Goal: Information Seeking & Learning: Learn about a topic

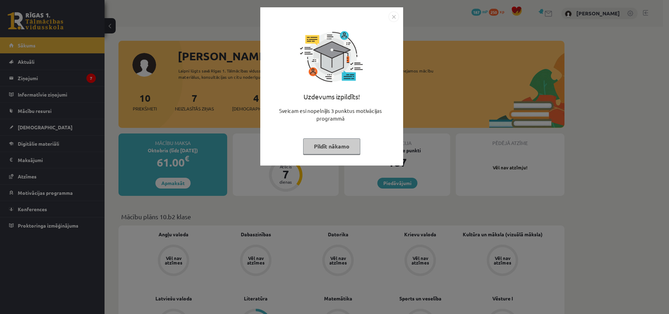
click at [324, 146] on button "Pildīt nākamo" at bounding box center [331, 146] width 57 height 16
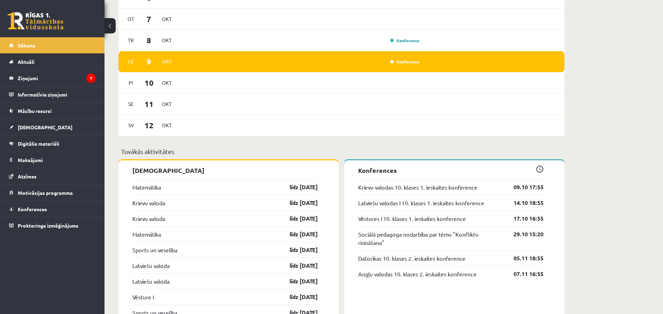
scroll to position [383, 0]
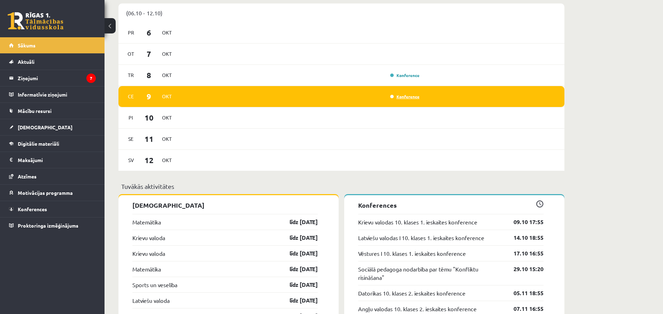
click at [400, 99] on link "Konference" at bounding box center [404, 97] width 29 height 6
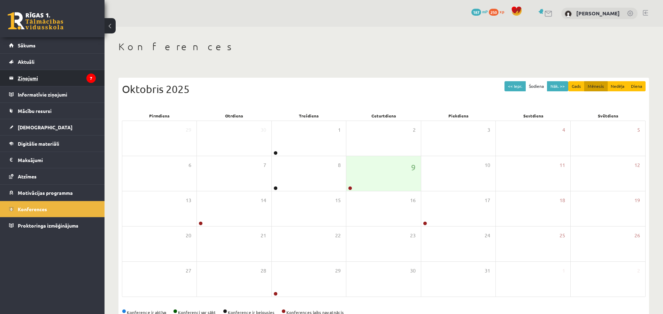
click at [27, 80] on legend "Ziņojumi 7" at bounding box center [57, 78] width 78 height 16
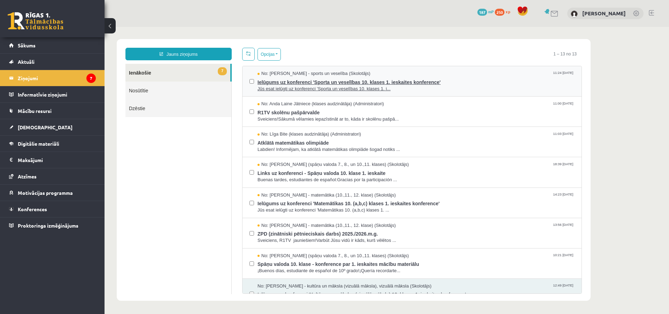
click at [311, 77] on span "Ielūgums uz konferenci 'Sporta un veselības 10. klases 1. ieskaites konference'" at bounding box center [416, 81] width 317 height 9
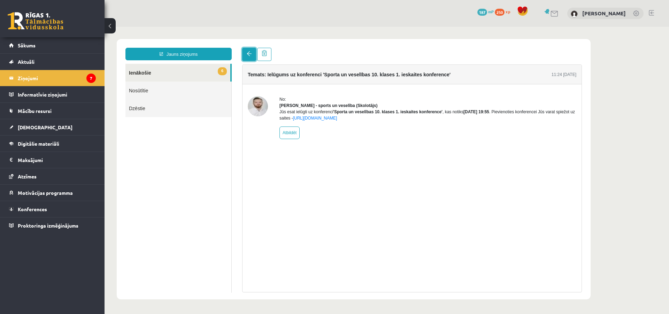
click at [247, 53] on span at bounding box center [249, 53] width 5 height 5
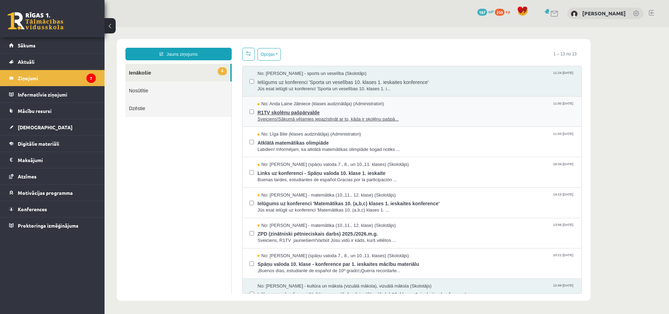
click at [288, 111] on span "R1TV skolēnu pašpārvalde" at bounding box center [416, 111] width 317 height 9
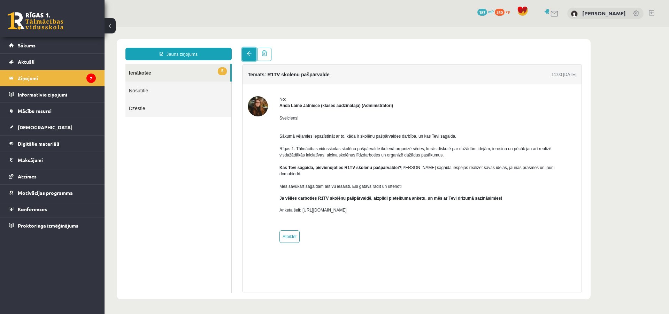
click at [247, 56] on link at bounding box center [249, 54] width 14 height 13
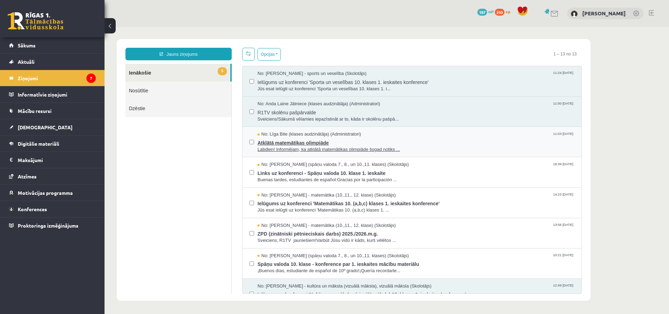
click at [313, 142] on span "Atklātā matemātikas olimpiāde" at bounding box center [416, 142] width 317 height 9
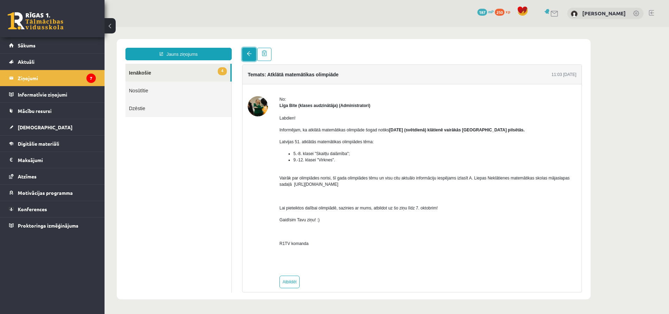
click at [245, 53] on link at bounding box center [249, 54] width 14 height 13
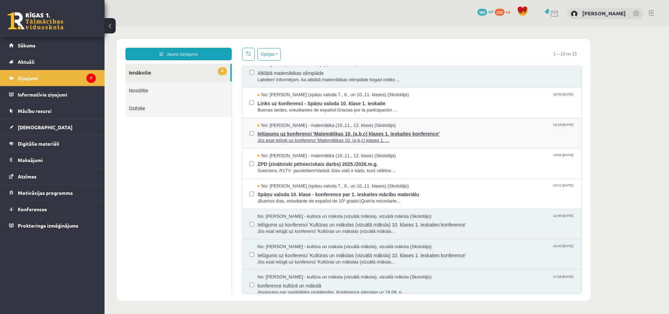
click at [293, 133] on span "Ielūgums uz konferenci 'Matemātikas 10. (a,b,c) klases 1. ieskaites konference'" at bounding box center [416, 133] width 317 height 9
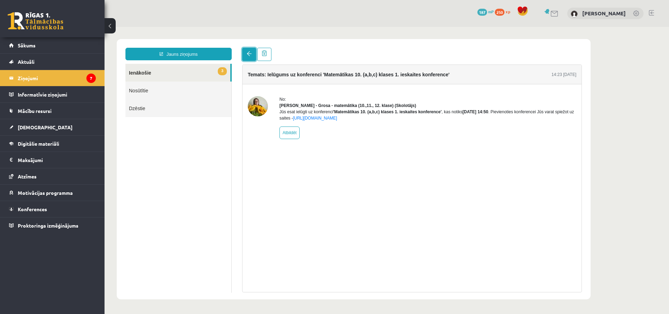
click at [247, 53] on span at bounding box center [249, 53] width 5 height 5
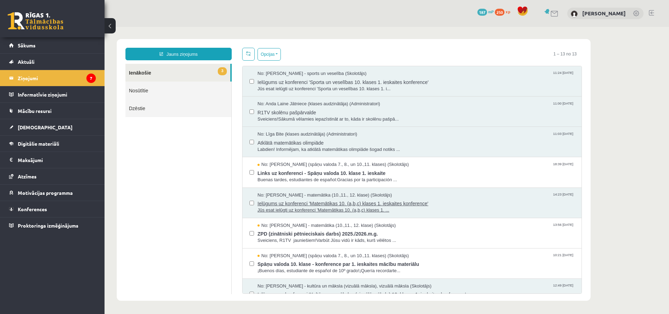
click at [297, 201] on span "Ielūgums uz konferenci 'Matemātikas 10. (a,b,c) klases 1. ieskaites konference'" at bounding box center [416, 202] width 317 height 9
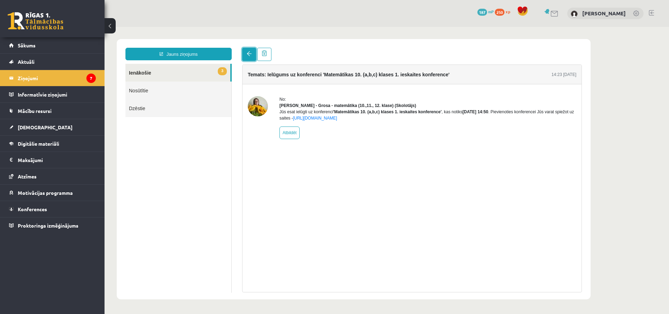
click at [250, 53] on span at bounding box center [249, 53] width 5 height 5
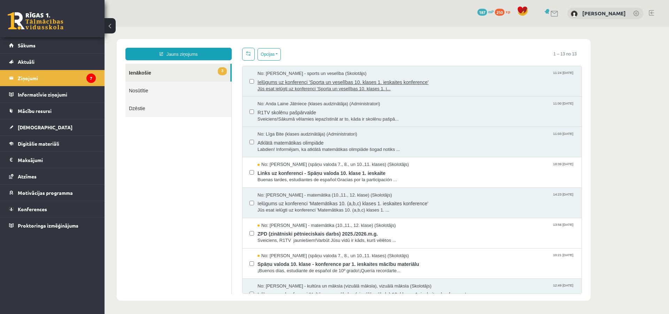
click at [270, 79] on span "Ielūgums uz konferenci 'Sporta un veselības 10. klases 1. ieskaites konference'" at bounding box center [416, 81] width 317 height 9
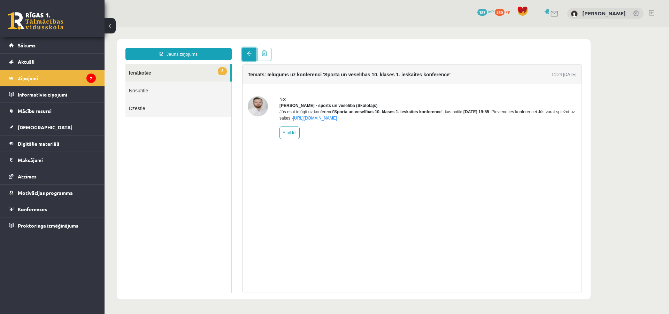
click at [247, 55] on span at bounding box center [249, 53] width 5 height 5
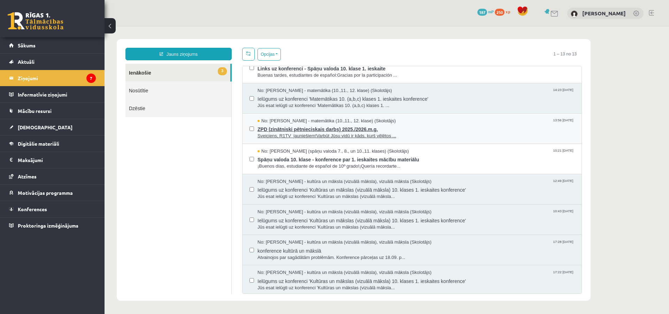
click at [276, 126] on span "ZPD (zinātniski pētnieciskais darbs) 2025./2026.m.g." at bounding box center [416, 128] width 317 height 9
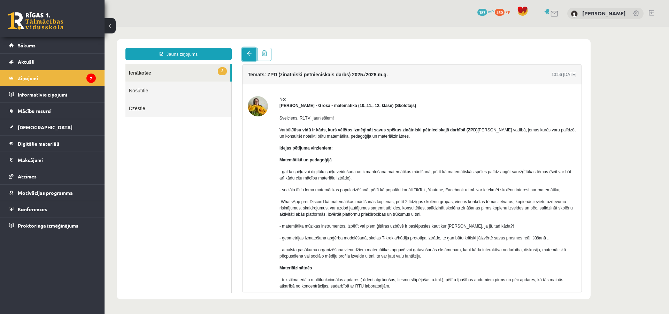
click at [245, 58] on link at bounding box center [249, 54] width 14 height 13
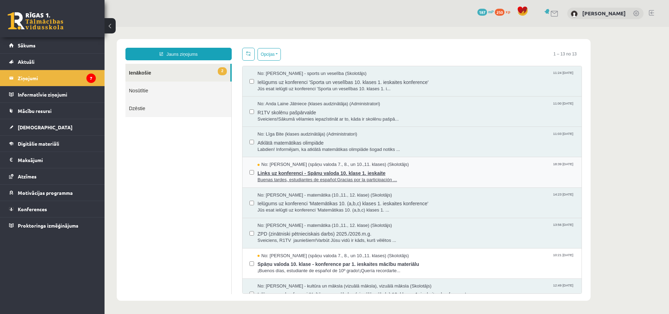
click at [285, 174] on span "Links uz konferenci - Spāņu valoda 10. klase 1. ieskaite" at bounding box center [416, 172] width 317 height 9
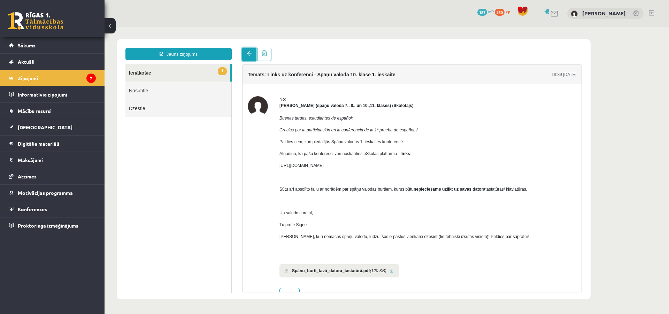
click at [245, 52] on link at bounding box center [249, 54] width 14 height 13
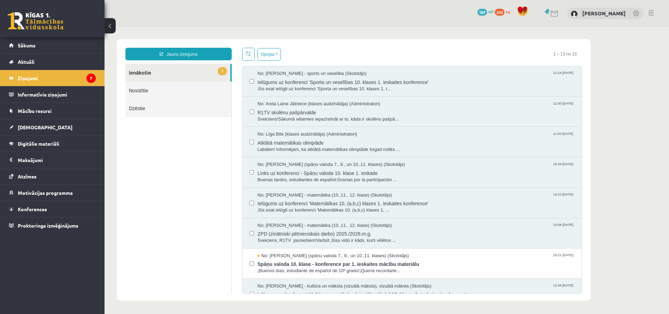
scroll to position [70, 0]
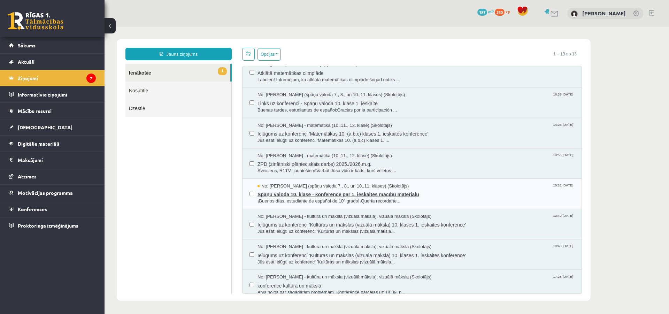
click at [268, 200] on span "¡Buenos días, estudiante de español de 10º grado!¡Quería recordarte..." at bounding box center [416, 201] width 317 height 7
click at [272, 191] on span "Spāņu valoda 10. klase - konference par 1. ieskaites mācību materiālu" at bounding box center [416, 193] width 317 height 9
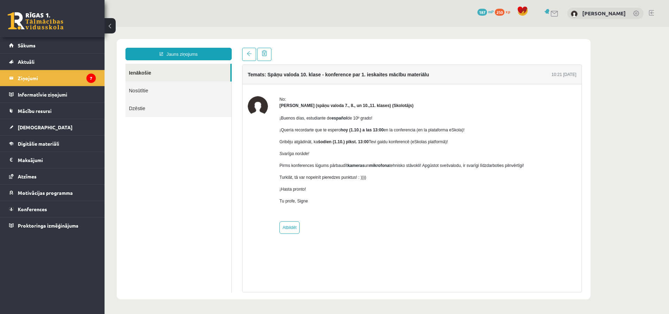
scroll to position [0, 0]
click at [245, 57] on link at bounding box center [249, 54] width 14 height 13
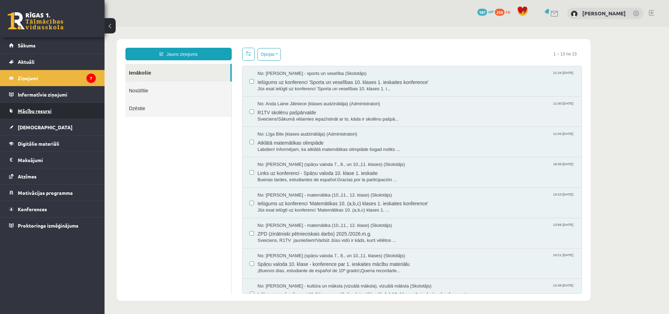
click at [40, 109] on span "Mācību resursi" at bounding box center [35, 111] width 34 height 6
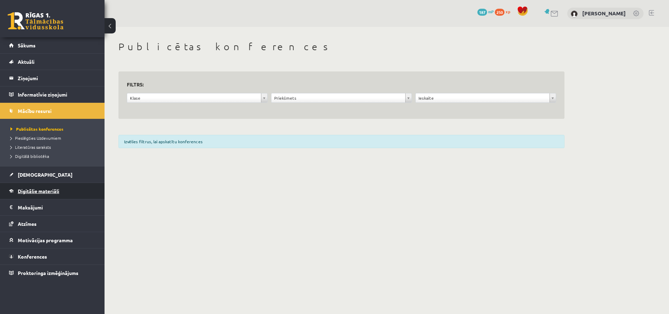
click at [26, 193] on span "Digitālie materiāli" at bounding box center [38, 191] width 41 height 6
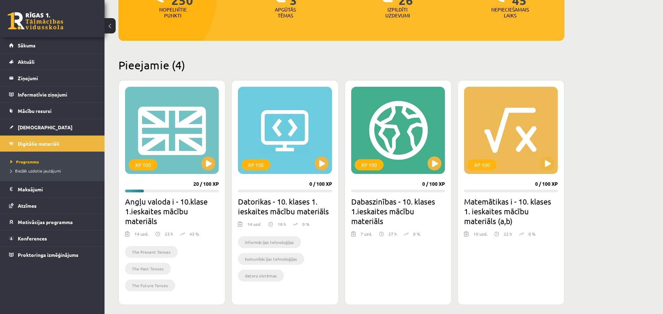
scroll to position [153, 0]
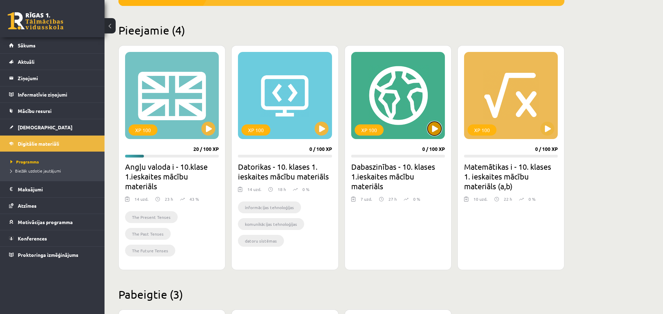
click at [434, 129] on button at bounding box center [435, 129] width 14 height 14
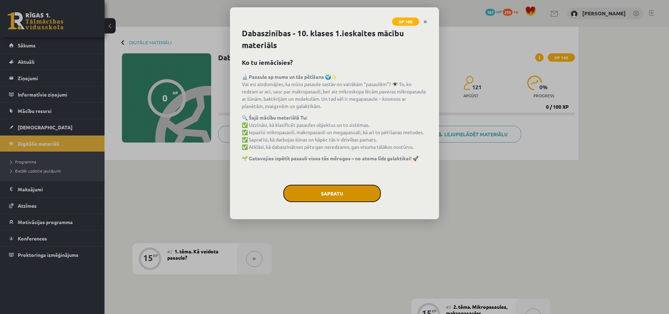
click at [325, 196] on button "Sapratu" at bounding box center [332, 193] width 98 height 17
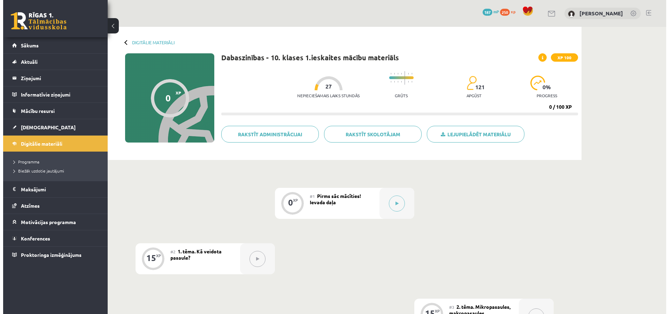
scroll to position [70, 0]
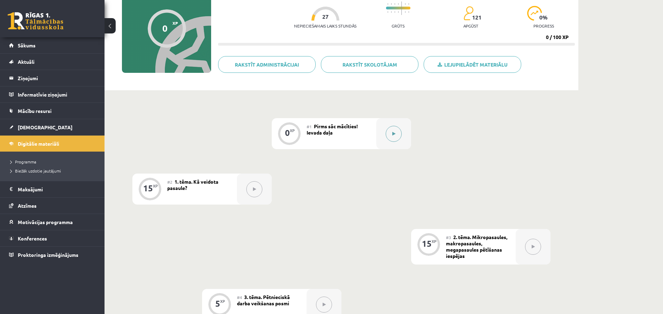
click at [391, 132] on button at bounding box center [394, 134] width 16 height 16
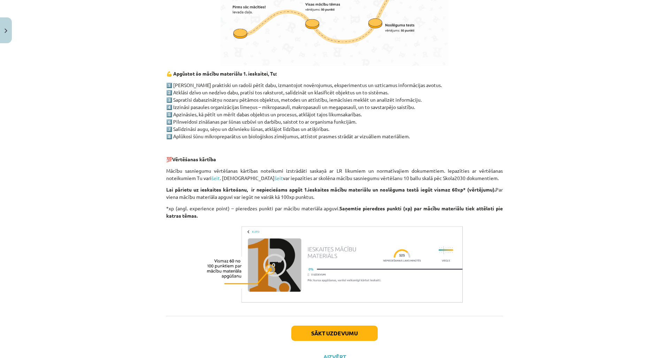
scroll to position [447, 0]
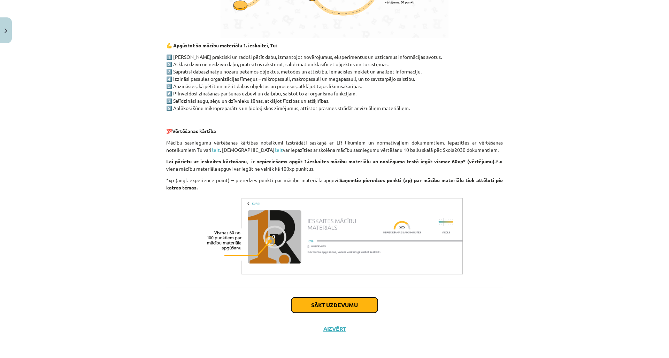
click at [322, 308] on button "Sākt uzdevumu" at bounding box center [334, 305] width 86 height 15
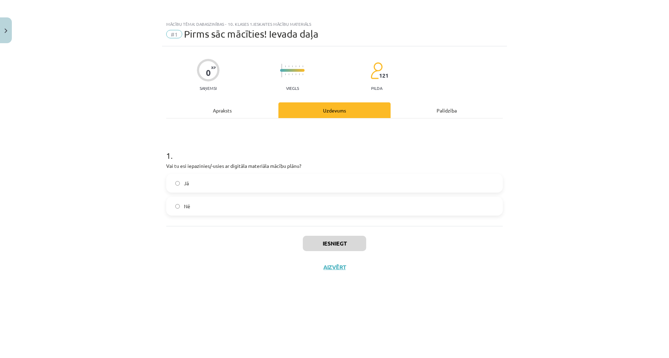
click at [181, 182] on label "Jā" at bounding box center [334, 183] width 335 height 17
click at [334, 246] on button "Iesniegt" at bounding box center [334, 243] width 63 height 15
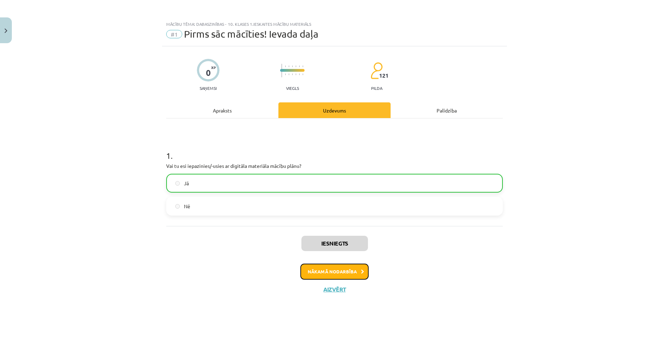
click at [326, 272] on button "Nākamā nodarbība" at bounding box center [334, 272] width 68 height 16
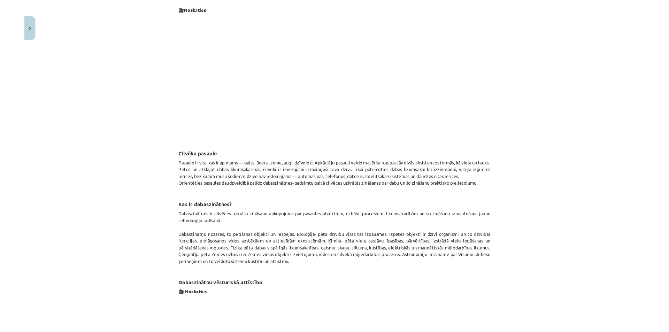
scroll to position [139, 0]
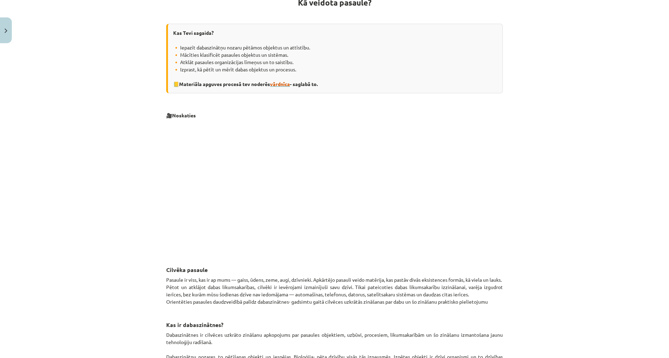
click at [279, 83] on span "vārdnīca" at bounding box center [280, 84] width 20 height 6
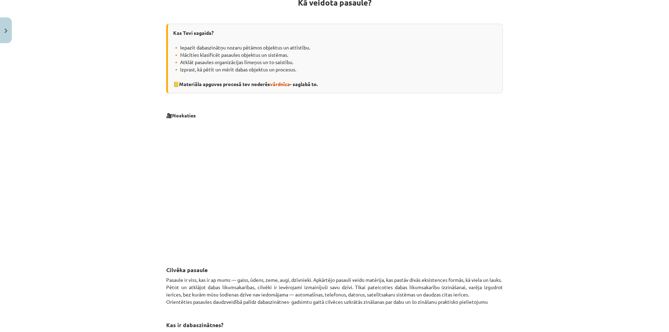
scroll to position [174, 0]
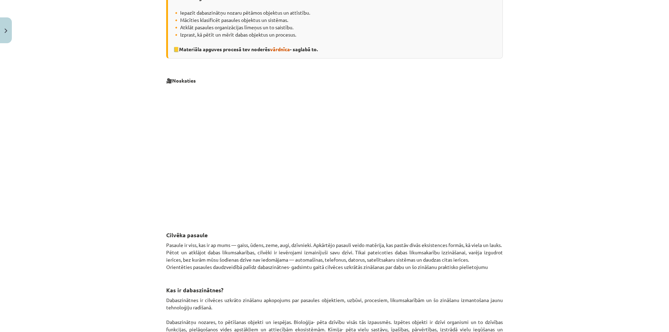
click at [569, 208] on div "Mācību tēma: Dabaszinības - 10. klases 1.ieskaites mācību materiāls #2 1. tēma.…" at bounding box center [334, 166] width 669 height 332
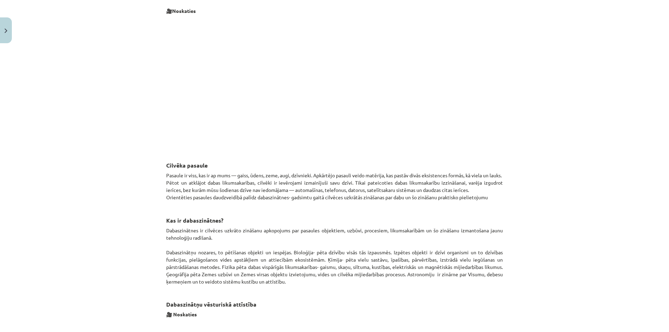
scroll to position [258, 0]
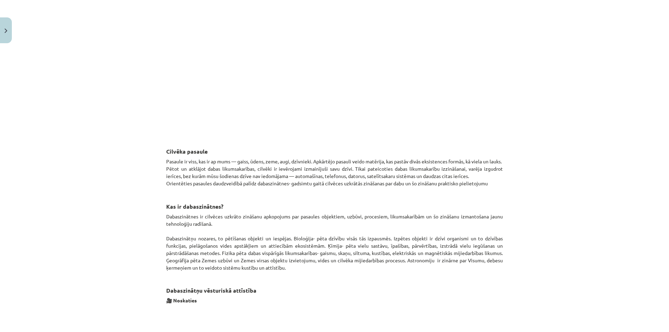
click at [661, 314] on div "Mācību tēma: Dabaszinības - 10. klases 1.ieskaites mācību materiāls #2 1. tēma.…" at bounding box center [334, 166] width 669 height 332
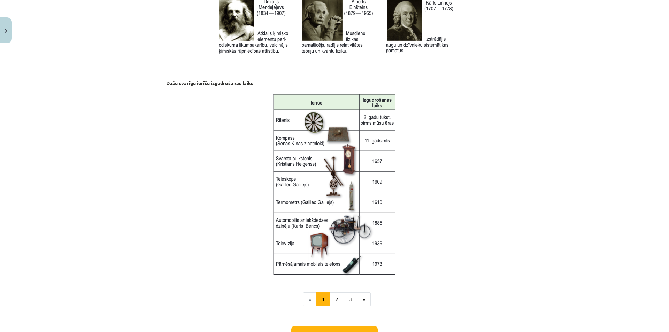
scroll to position [844, 0]
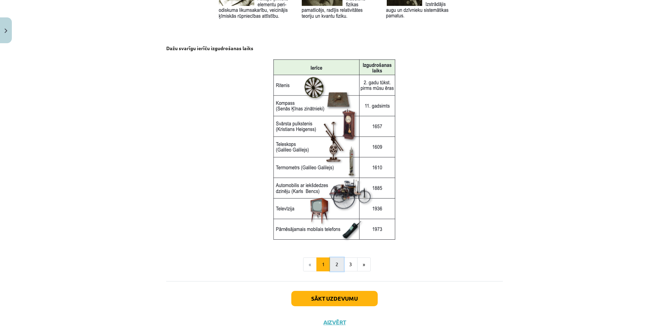
click at [335, 265] on button "2" at bounding box center [337, 265] width 14 height 14
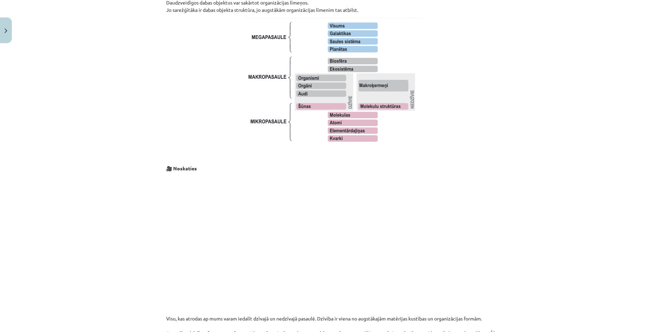
scroll to position [627, 0]
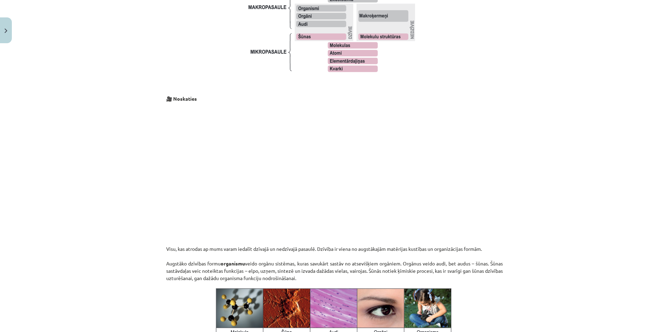
click at [626, 261] on div "Mācību tēma: Dabaszinības - 10. klases 1.ieskaites mācību materiāls #2 1. tēma.…" at bounding box center [334, 166] width 669 height 332
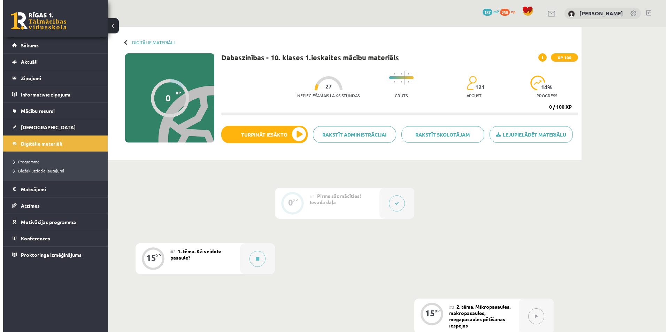
scroll to position [70, 0]
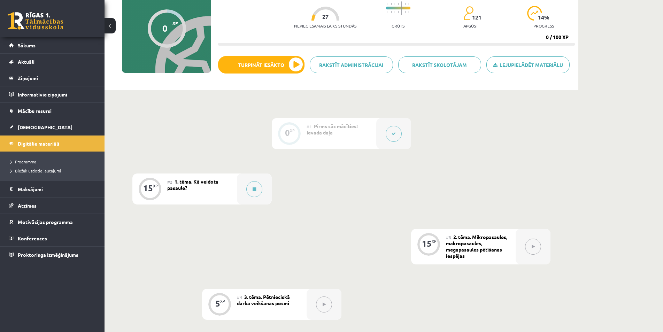
click at [485, 251] on span "2. tēma. Mikropasaules, makropasaules, megapasaules pētīšanas iespējas" at bounding box center [476, 246] width 61 height 25
click at [223, 192] on div "#2 1. tēma. Kā veidota pasaule?" at bounding box center [202, 189] width 70 height 31
click at [254, 189] on icon at bounding box center [254, 189] width 3 height 4
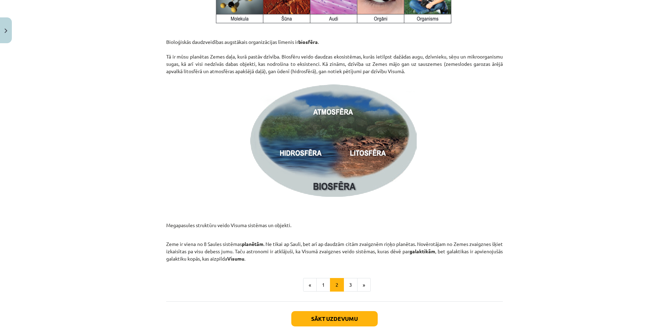
scroll to position [976, 0]
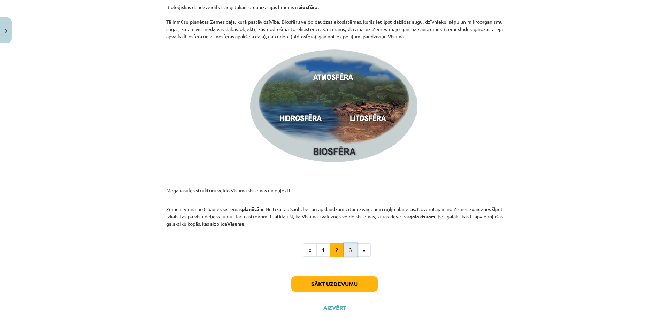
click at [347, 251] on button "3" at bounding box center [351, 250] width 14 height 14
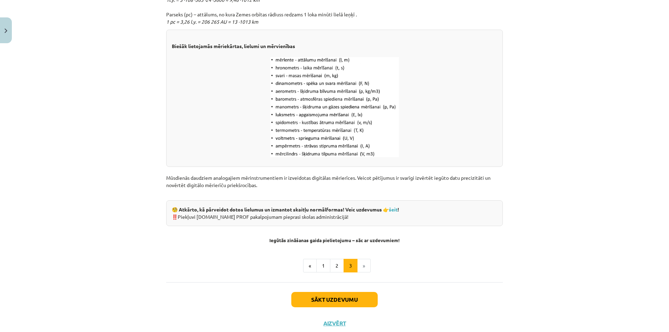
scroll to position [843, 0]
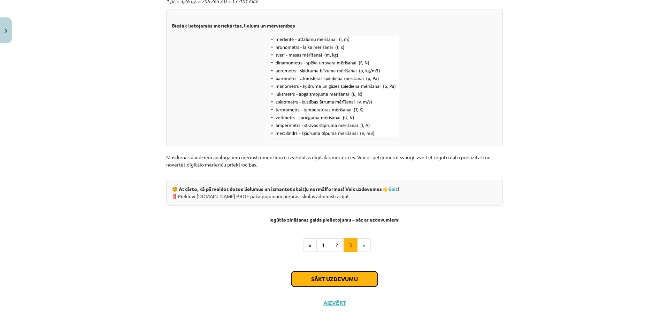
click at [337, 279] on button "Sākt uzdevumu" at bounding box center [334, 279] width 86 height 15
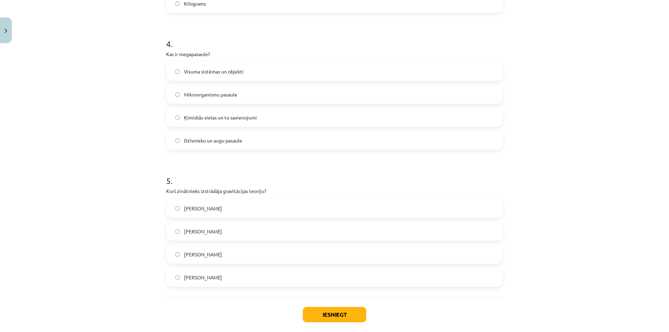
scroll to position [558, 0]
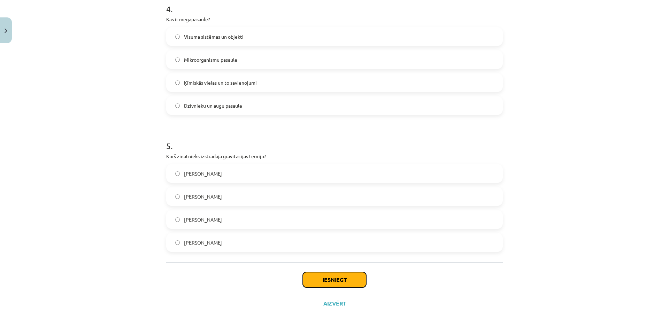
click at [326, 283] on button "Iesniegt" at bounding box center [334, 279] width 63 height 15
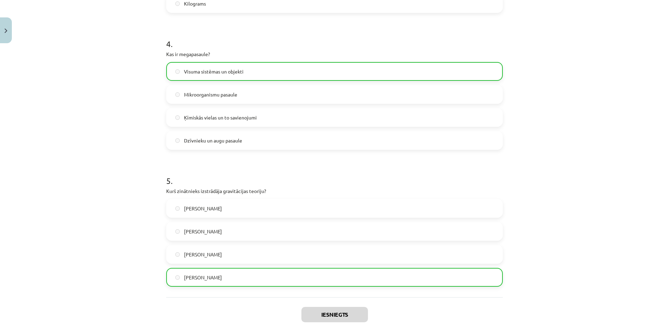
scroll to position [581, 0]
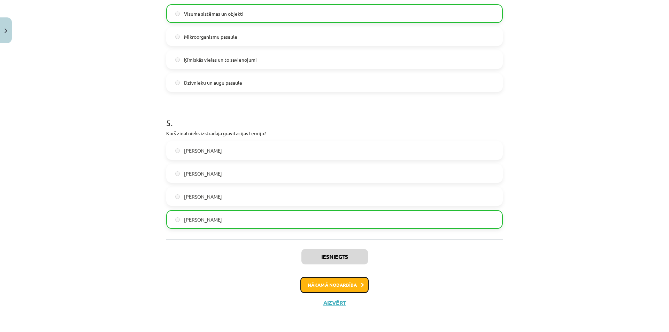
click at [338, 284] on button "Nākamā nodarbība" at bounding box center [334, 285] width 68 height 16
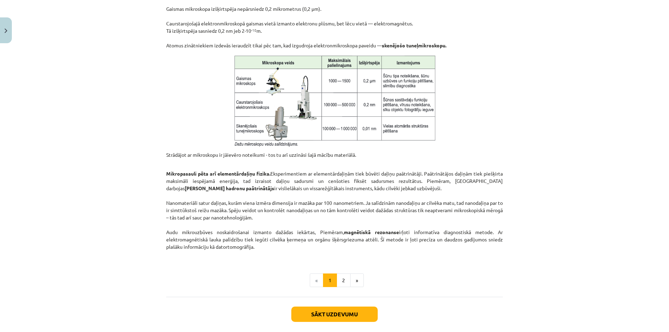
scroll to position [519, 0]
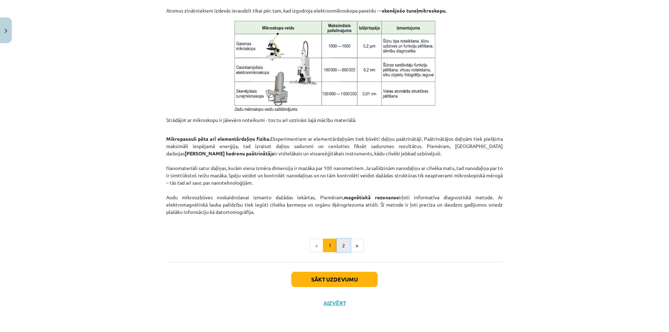
click at [338, 247] on button "2" at bounding box center [344, 246] width 14 height 14
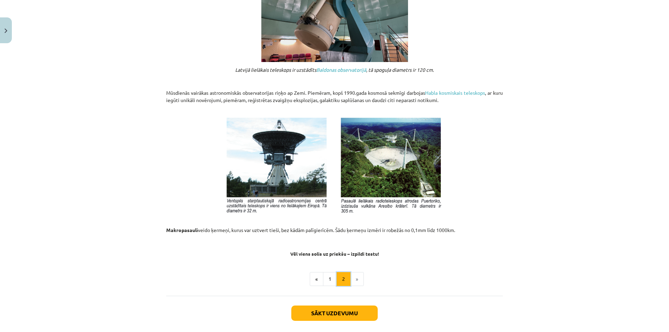
scroll to position [693, 0]
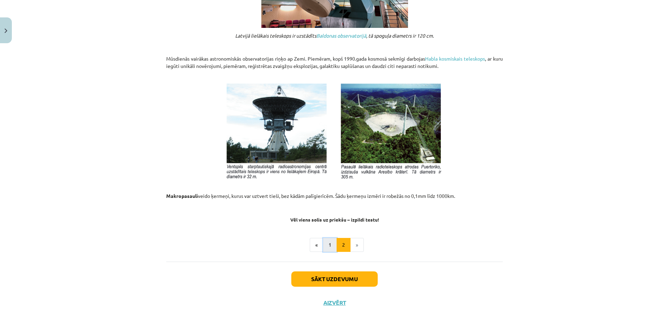
click at [323, 247] on button "1" at bounding box center [330, 245] width 14 height 14
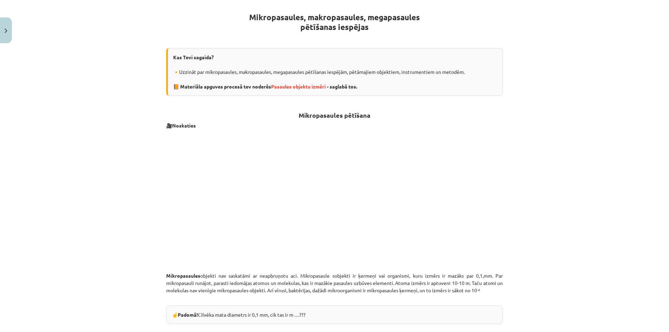
scroll to position [0, 0]
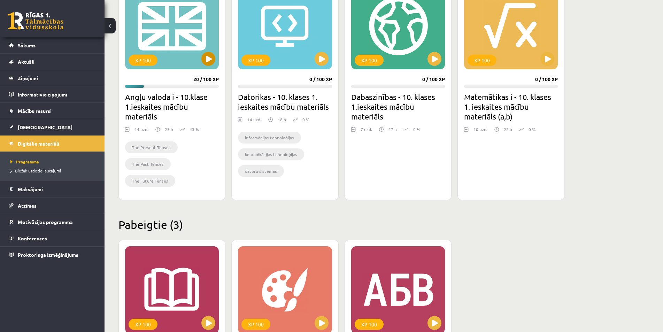
scroll to position [258, 0]
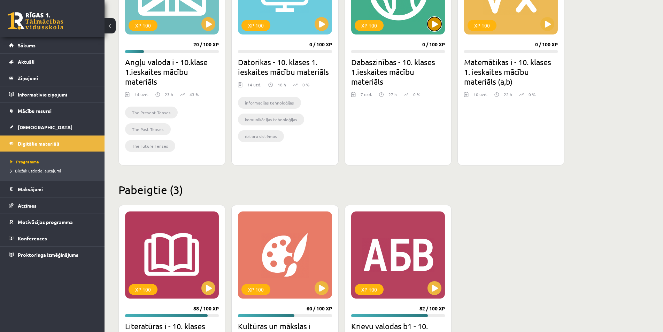
click at [434, 24] on button at bounding box center [435, 24] width 14 height 14
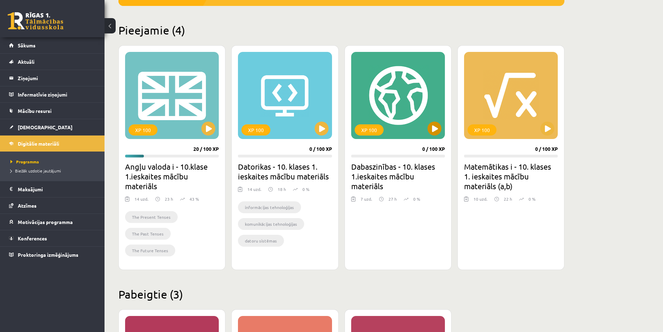
click at [415, 116] on div "XP 100" at bounding box center [398, 95] width 94 height 87
click at [395, 120] on div "XP 100" at bounding box center [398, 95] width 94 height 87
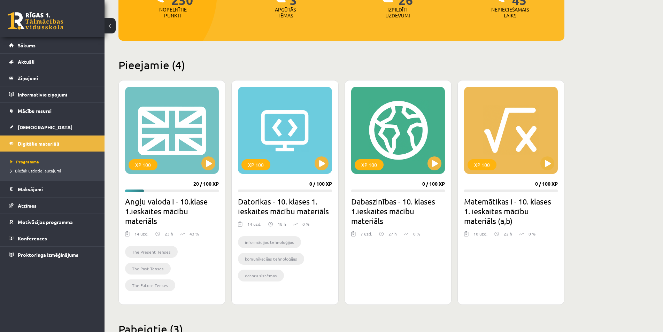
scroll to position [84, 0]
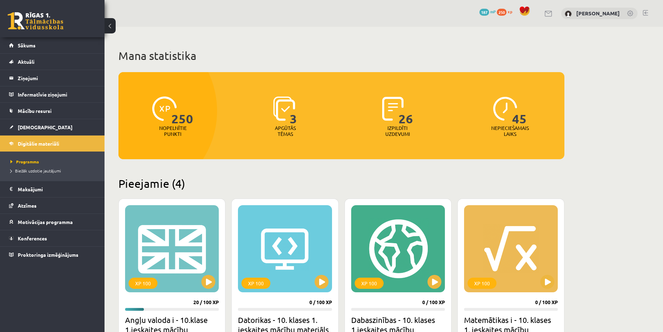
scroll to position [84, 0]
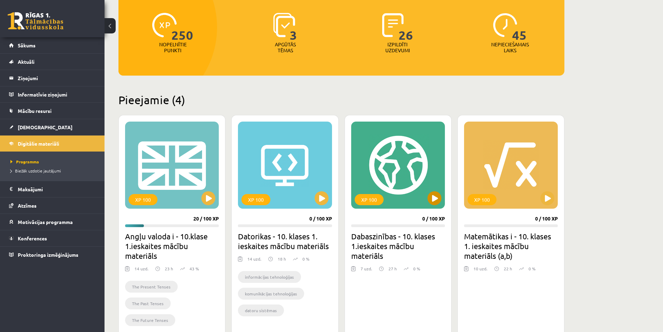
click at [401, 194] on div "XP 100" at bounding box center [398, 165] width 94 height 87
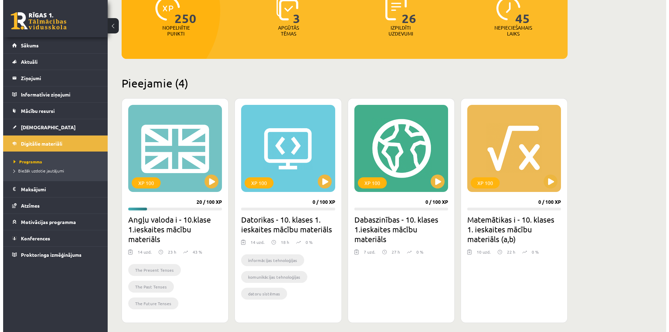
scroll to position [0, 0]
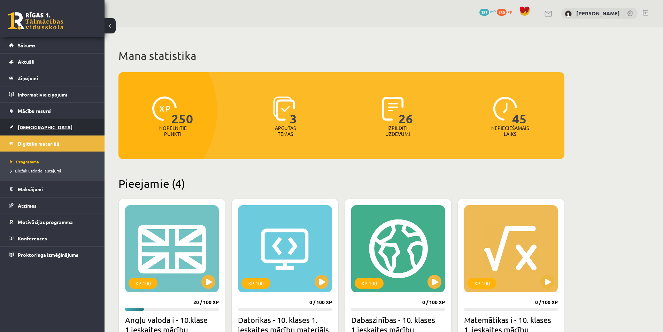
click at [33, 128] on span "[DEMOGRAPHIC_DATA]" at bounding box center [45, 127] width 55 height 6
